Goal: Task Accomplishment & Management: Manage account settings

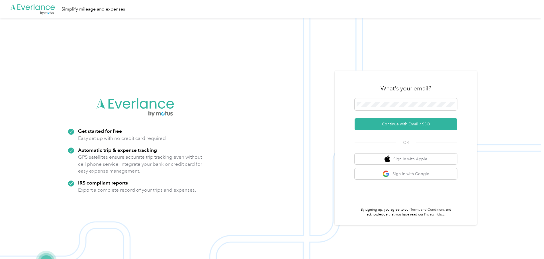
click at [372, 97] on div "What's your email?" at bounding box center [406, 89] width 103 height 20
click at [406, 126] on button "Continue with Email / SSO" at bounding box center [406, 124] width 103 height 12
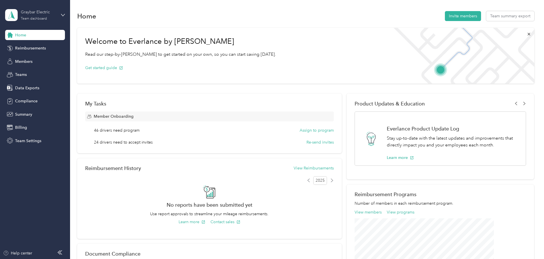
click at [30, 18] on div "Team dashboard" at bounding box center [34, 18] width 26 height 3
click at [36, 57] on div "Personal dashboard" at bounding box center [28, 60] width 36 height 6
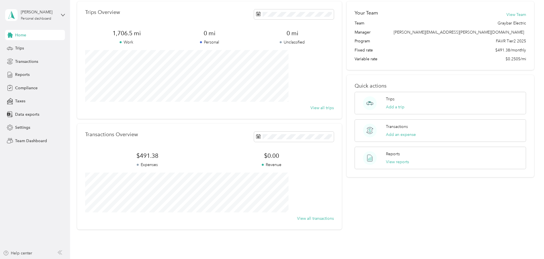
scroll to position [53, 0]
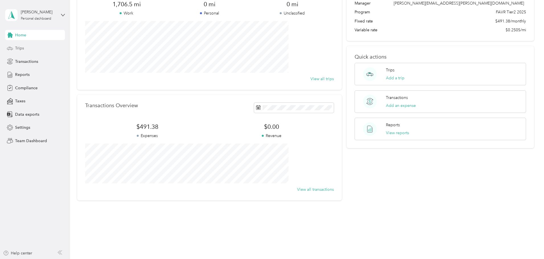
click at [24, 48] on div "Trips" at bounding box center [35, 48] width 60 height 10
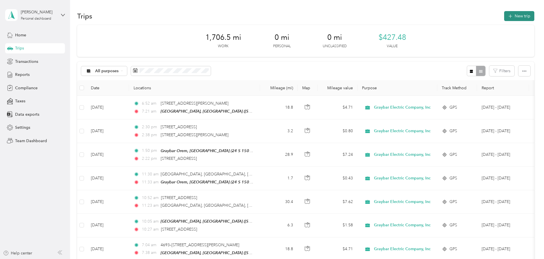
click at [504, 20] on button "New trip" at bounding box center [519, 16] width 30 height 10
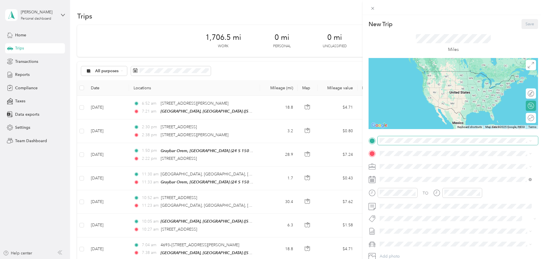
click at [390, 144] on span at bounding box center [458, 140] width 160 height 9
click at [403, 163] on span "[STREET_ADDRESS][US_STATE]" at bounding box center [418, 160] width 57 height 5
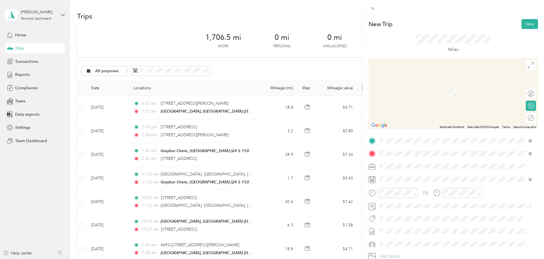
click at [412, 181] on li "2947 Midland Drive Ogden, Utah 84401, United States" at bounding box center [456, 175] width 156 height 12
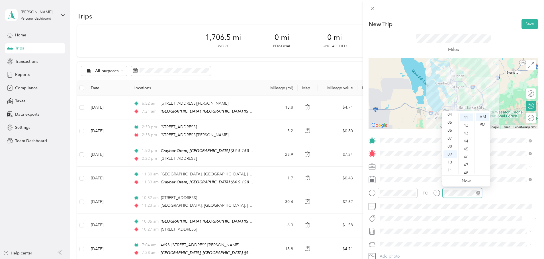
scroll to position [327, 0]
click at [390, 143] on span at bounding box center [458, 140] width 160 height 9
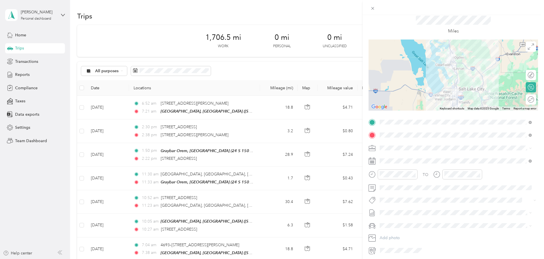
scroll to position [0, 0]
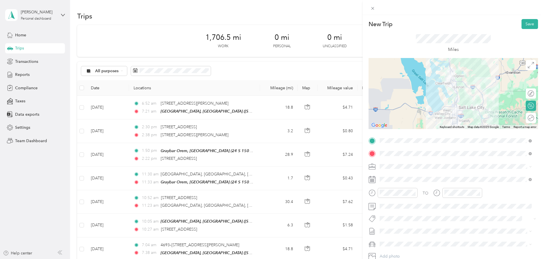
click at [21, 38] on div "New Trip Save This trip cannot be edited because it is either under review, app…" at bounding box center [272, 129] width 544 height 259
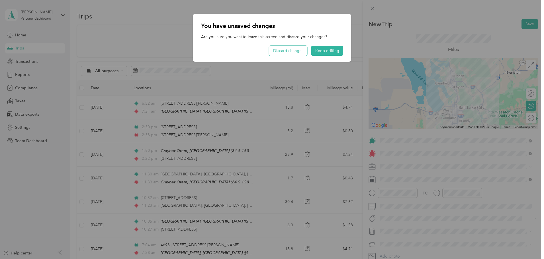
click at [297, 52] on button "Discard changes" at bounding box center [288, 51] width 38 height 10
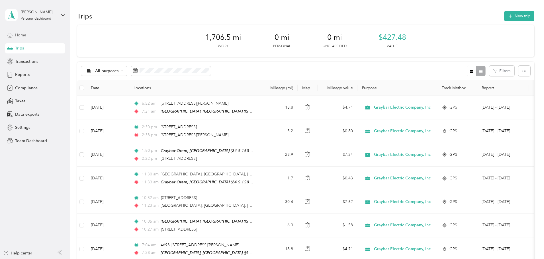
click at [18, 37] on span "Home" at bounding box center [20, 35] width 11 height 6
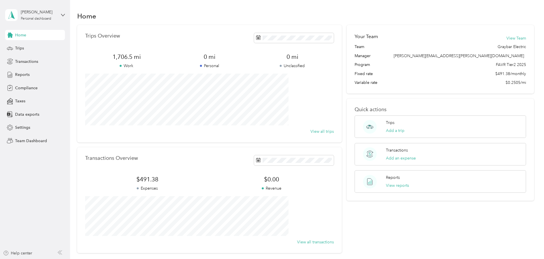
click at [46, 21] on div "Christopher Schafbuch Personal dashboard" at bounding box center [30, 15] width 51 height 12
click at [39, 49] on div "Team dashboard" at bounding box center [97, 45] width 176 height 10
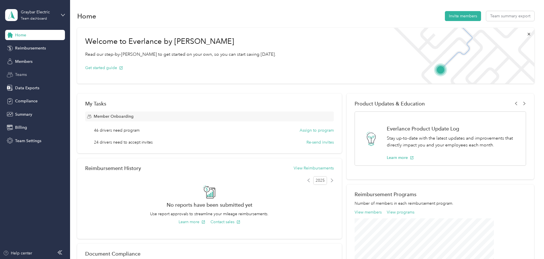
click at [23, 75] on span "Teams" at bounding box center [21, 75] width 12 height 6
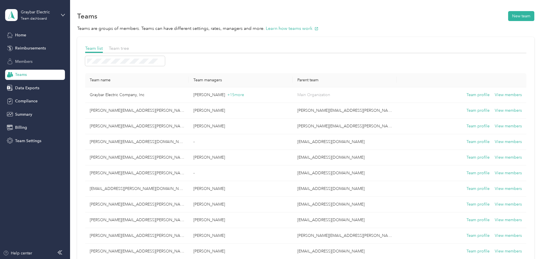
click at [23, 61] on span "Members" at bounding box center [23, 62] width 17 height 6
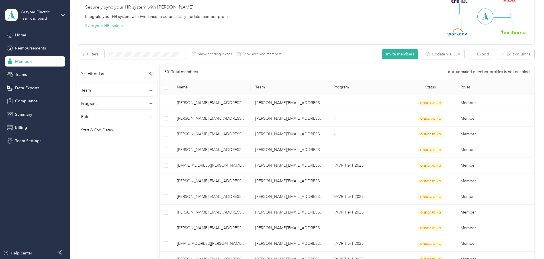
scroll to position [85, 0]
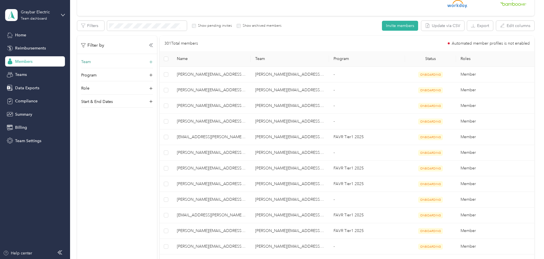
click at [153, 65] on div "Team" at bounding box center [117, 63] width 72 height 9
click at [168, 204] on p "Christopher Schafbuch" at bounding box center [155, 207] width 64 height 6
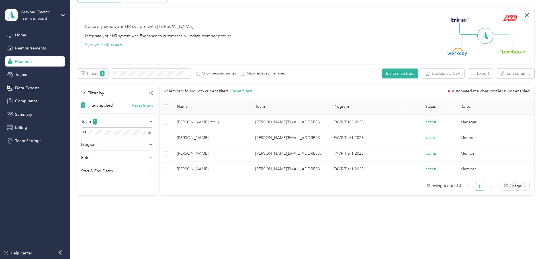
scroll to position [38, 0]
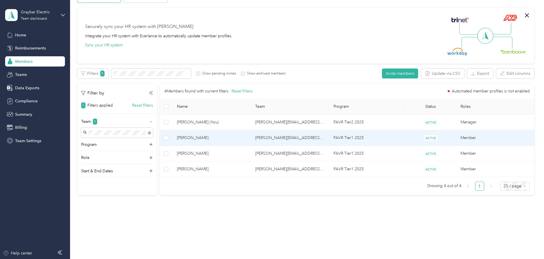
click at [228, 136] on span "Gordon Russell" at bounding box center [211, 138] width 69 height 6
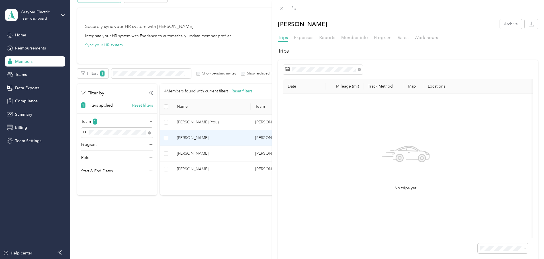
click at [230, 153] on div "Gordon Russell Archive Trips Expenses Reports Member info Program Rates Work ho…" at bounding box center [272, 129] width 544 height 259
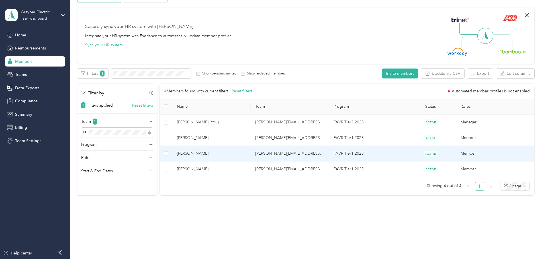
click at [227, 153] on span "Ryan Benson" at bounding box center [211, 154] width 69 height 6
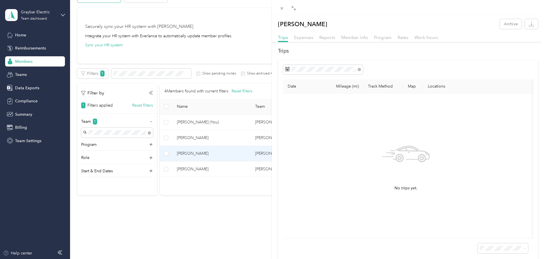
click at [227, 167] on div "Ryan Benson Archive Trips Expenses Reports Member info Program Rates Work hours…" at bounding box center [272, 129] width 544 height 259
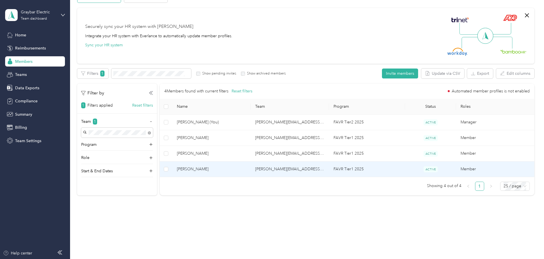
click at [227, 169] on span "Todd Christianson" at bounding box center [211, 169] width 69 height 6
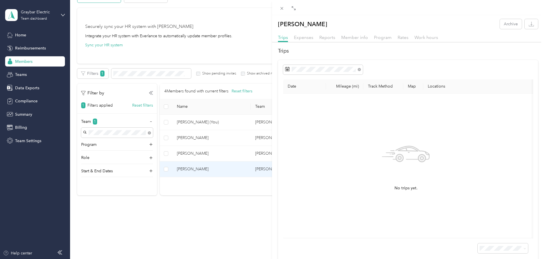
click at [19, 36] on div "Todd Christianson Archive Trips Expenses Reports Member info Program Rates Work…" at bounding box center [272, 129] width 544 height 259
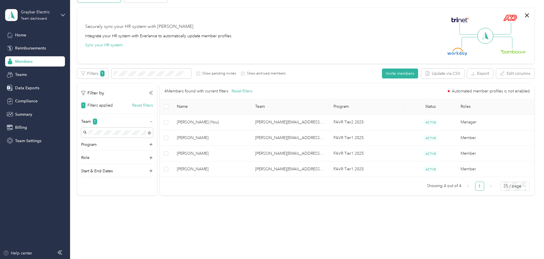
click at [19, 33] on span "Home" at bounding box center [20, 35] width 11 height 6
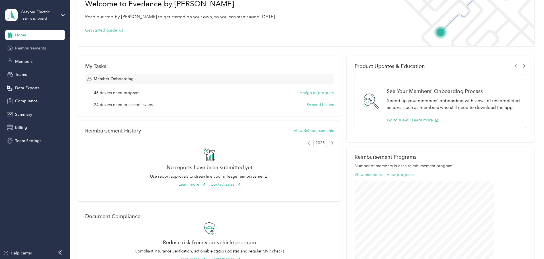
click at [21, 50] on span "Reimbursements" at bounding box center [30, 48] width 31 height 6
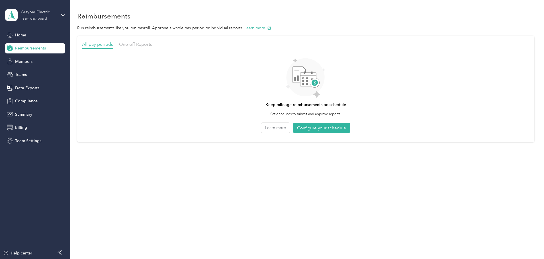
click at [35, 16] on div "Graybar Electric Team dashboard" at bounding box center [39, 14] width 36 height 11
click at [37, 61] on div "Personal dashboard" at bounding box center [97, 60] width 176 height 10
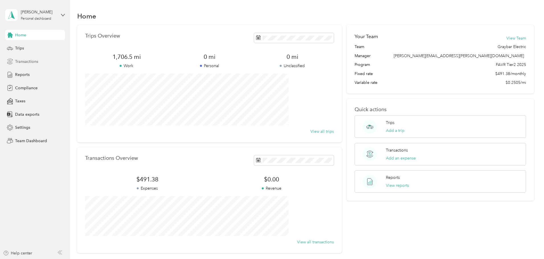
click at [23, 61] on span "Transactions" at bounding box center [26, 62] width 23 height 6
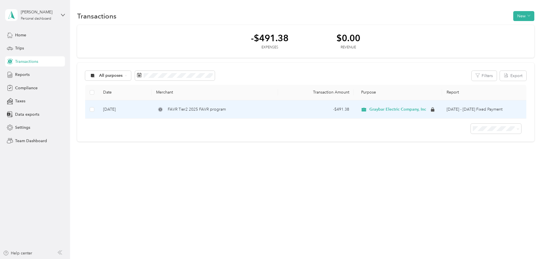
click at [221, 111] on span "FAVR Tier2 2025 FAVR program" at bounding box center [197, 110] width 58 height 6
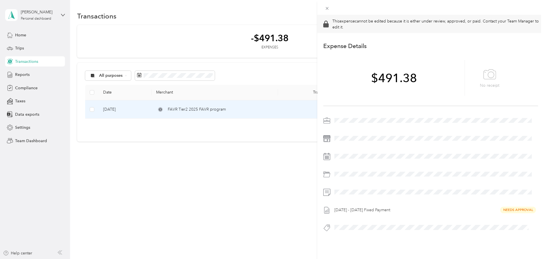
click at [210, 110] on div "This expense cannot be edited because it is either under review, approved, or p…" at bounding box center [272, 129] width 544 height 259
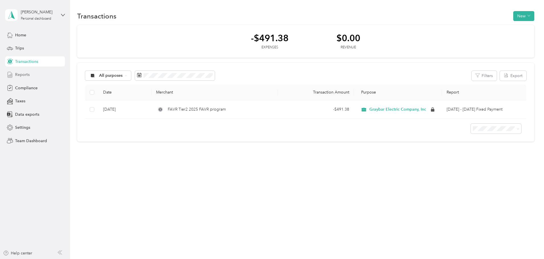
click at [29, 72] on span "Reports" at bounding box center [22, 75] width 15 height 6
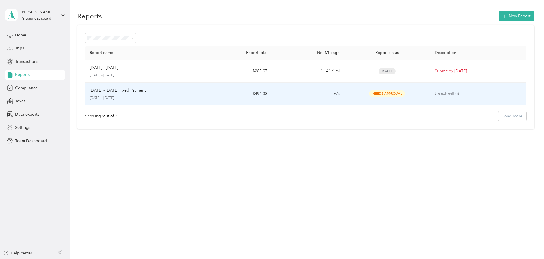
click at [381, 94] on span "Needs Approval" at bounding box center [387, 94] width 36 height 7
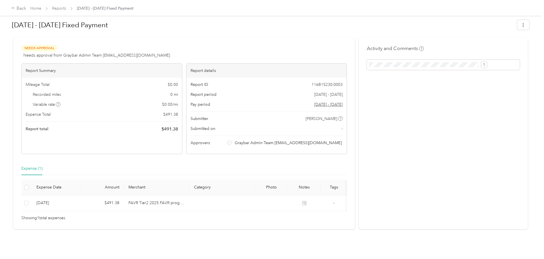
scroll to position [15, 0]
click at [325, 126] on div "Submitted on -" at bounding box center [267, 129] width 152 height 6
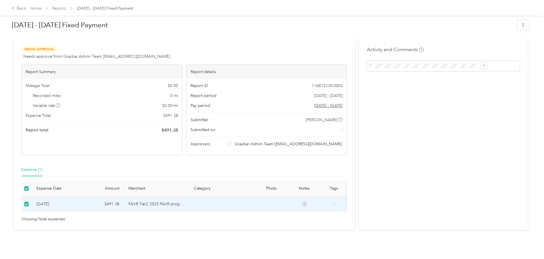
scroll to position [0, 0]
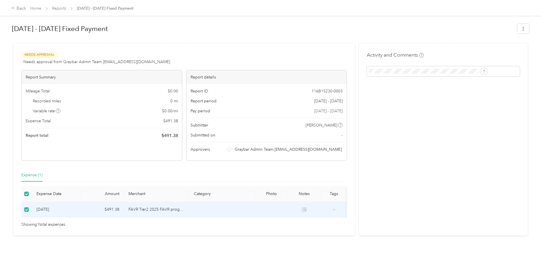
click at [314, 110] on span "Sep 1 - 30, 2025" at bounding box center [328, 111] width 28 height 6
